Goal: Transaction & Acquisition: Download file/media

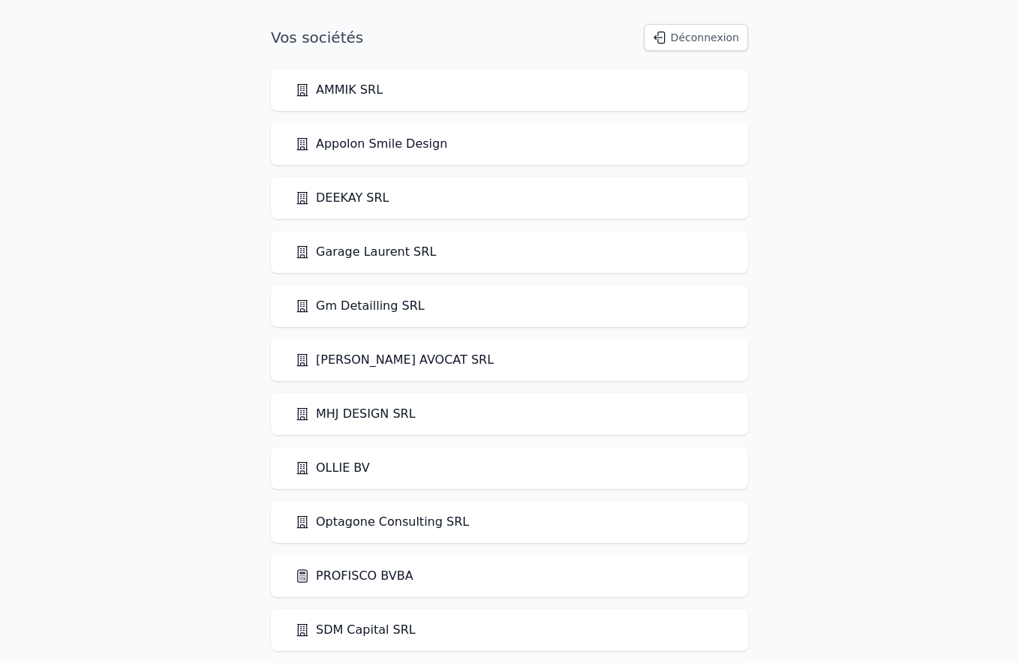
click at [361, 580] on link "PROFISCO BVBA" at bounding box center [354, 576] width 119 height 18
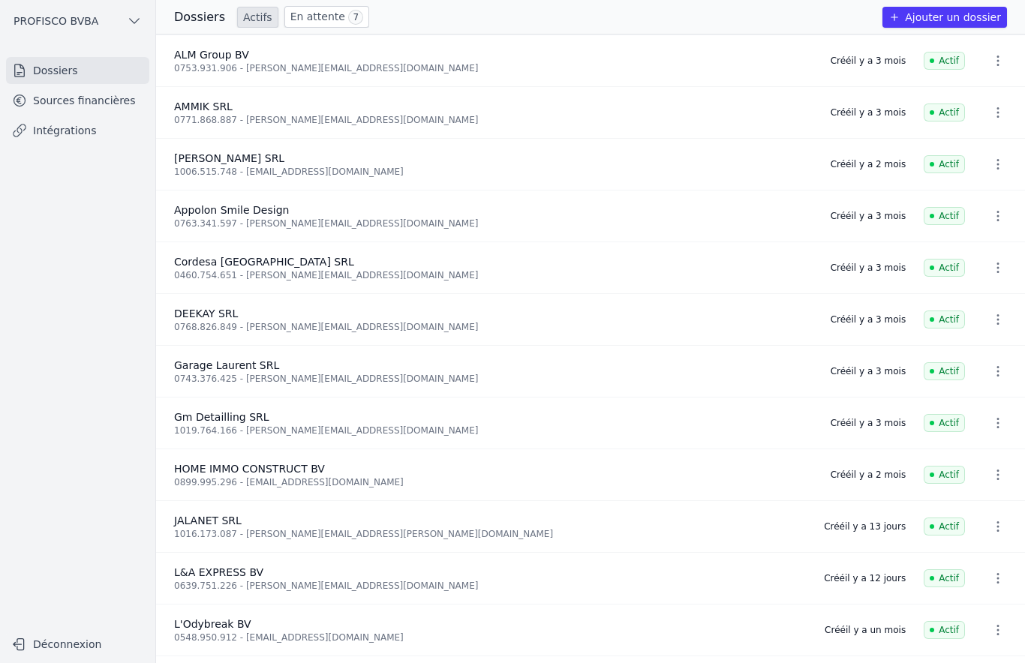
click at [86, 101] on link "Sources financières" at bounding box center [77, 100] width 143 height 27
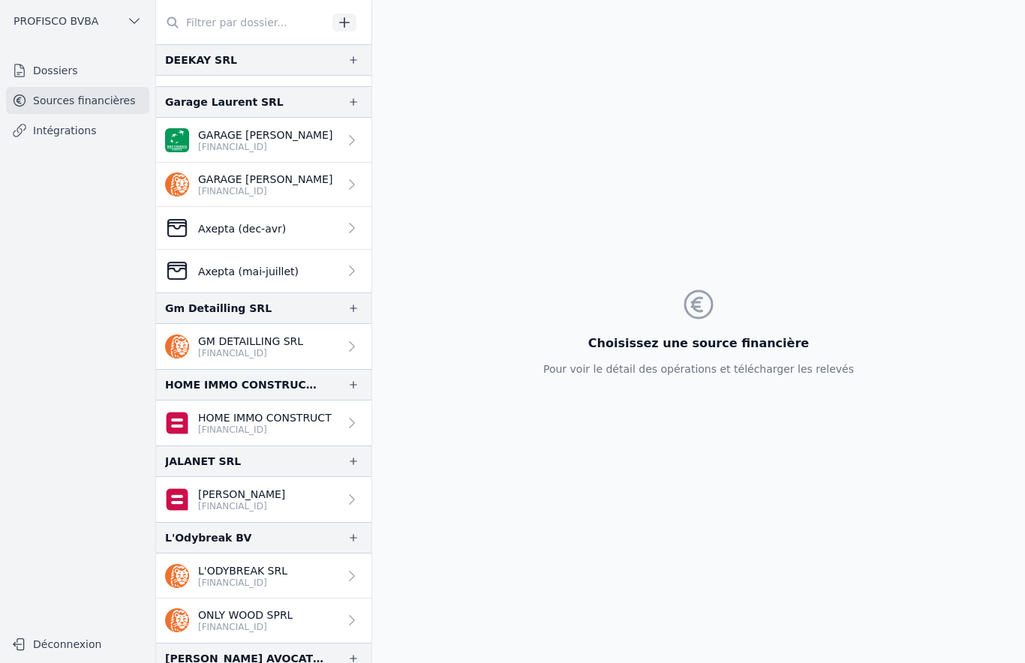
scroll to position [500, 0]
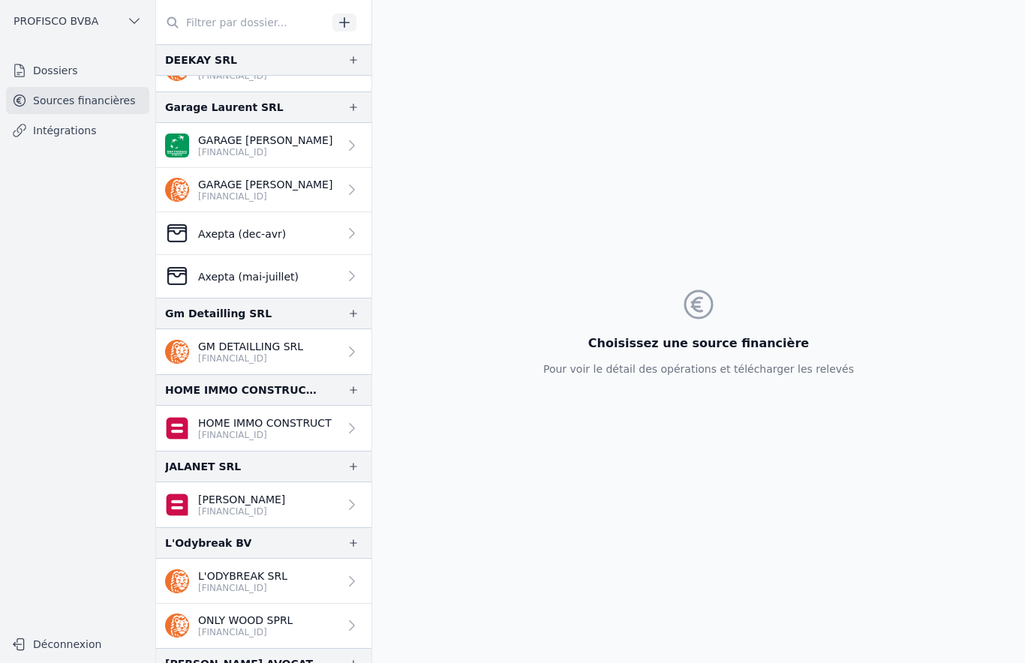
click at [226, 240] on div "Axepta (dec-avr)" at bounding box center [225, 233] width 121 height 24
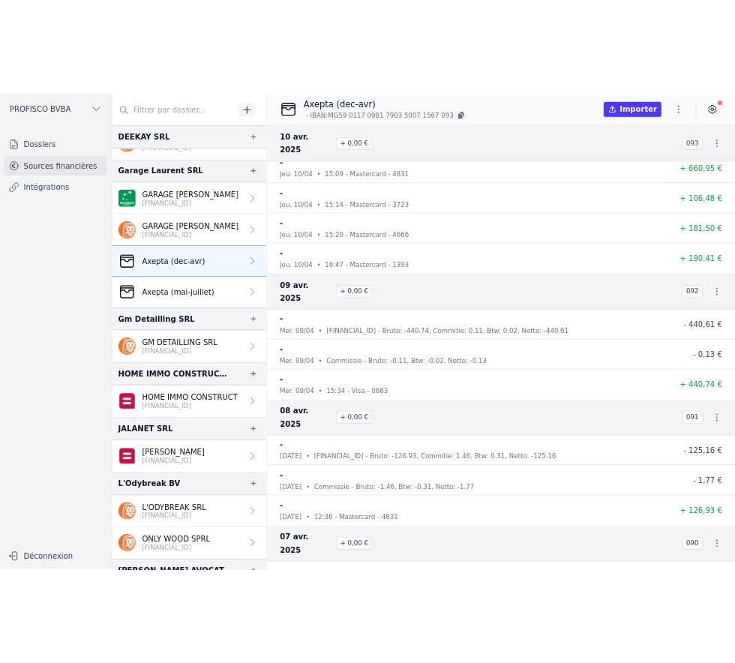
scroll to position [5713, 0]
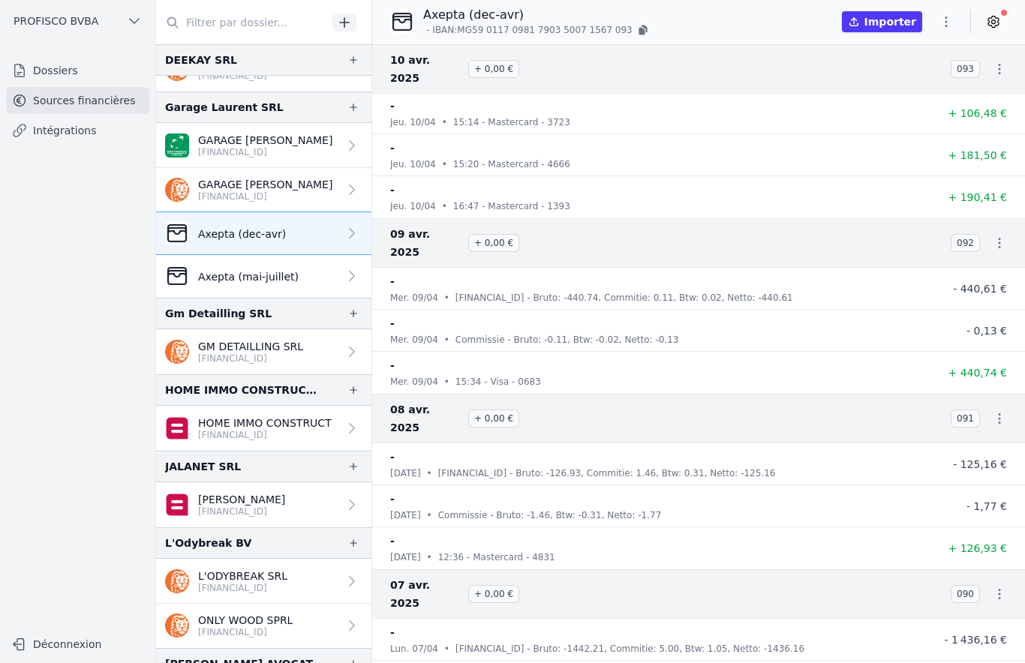
click at [997, 411] on icon "button" at bounding box center [999, 418] width 15 height 15
click at [953, 386] on link "Télécharger les CODA" at bounding box center [949, 382] width 137 height 27
